Goal: Complete application form

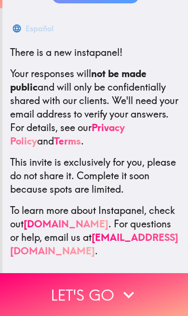
scroll to position [142, 0]
click at [99, 291] on button "Let's go" at bounding box center [94, 294] width 188 height 43
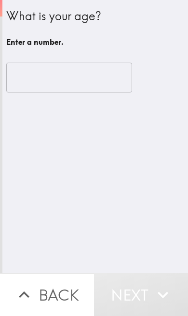
click at [35, 76] on input "number" at bounding box center [69, 78] width 126 height 30
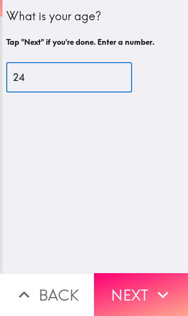
type input "24"
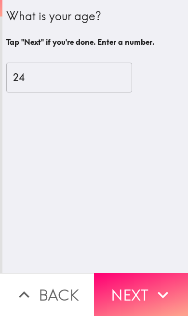
click at [133, 291] on button "Next" at bounding box center [141, 294] width 94 height 43
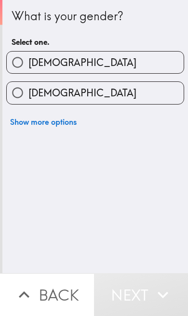
click at [12, 68] on input "[DEMOGRAPHIC_DATA]" at bounding box center [18, 63] width 22 height 22
radio input "true"
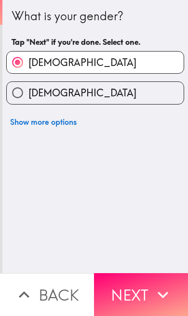
click at [148, 285] on button "Next" at bounding box center [141, 294] width 94 height 43
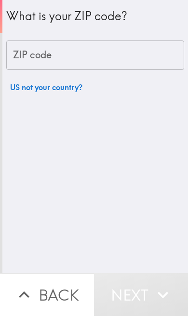
click at [22, 52] on div "ZIP code ZIP code" at bounding box center [95, 56] width 178 height 30
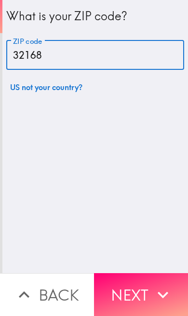
type input "32168"
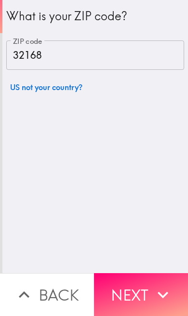
click at [143, 292] on button "Next" at bounding box center [141, 294] width 94 height 43
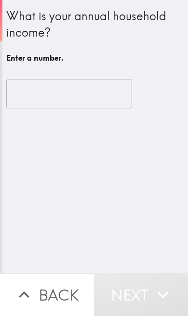
click at [24, 97] on input "number" at bounding box center [69, 94] width 126 height 30
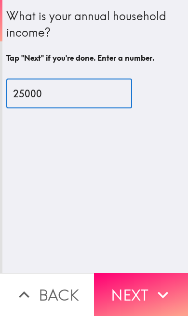
type input "25000"
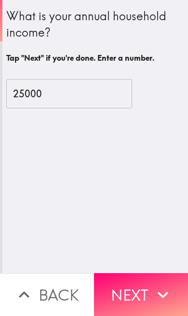
click at [135, 298] on button "Next" at bounding box center [141, 294] width 94 height 43
